Goal: Ask a question: Seek information or help from site administrators or community

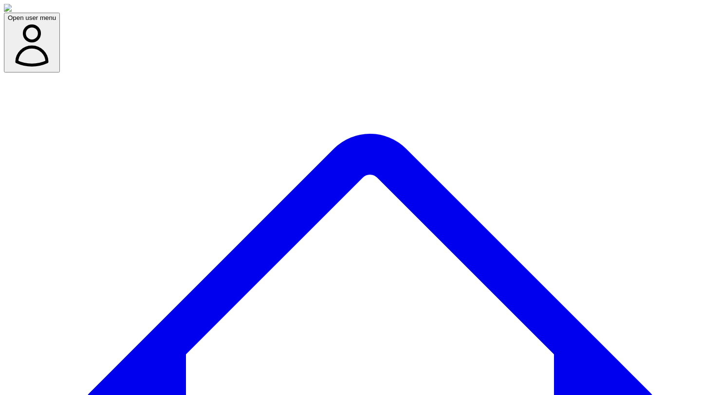
drag, startPoint x: 374, startPoint y: 84, endPoint x: 168, endPoint y: 81, distance: 206.0
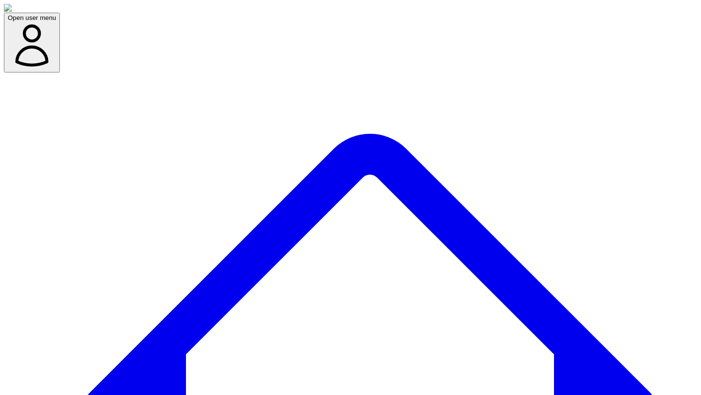
drag, startPoint x: 95, startPoint y: 57, endPoint x: 112, endPoint y: 54, distance: 18.0
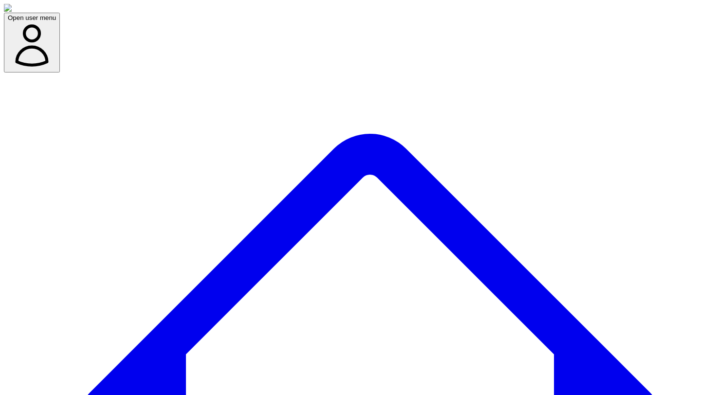
drag, startPoint x: 140, startPoint y: 56, endPoint x: 205, endPoint y: 54, distance: 64.3
copy p "your journalist today"
